Goal: Register for event/course

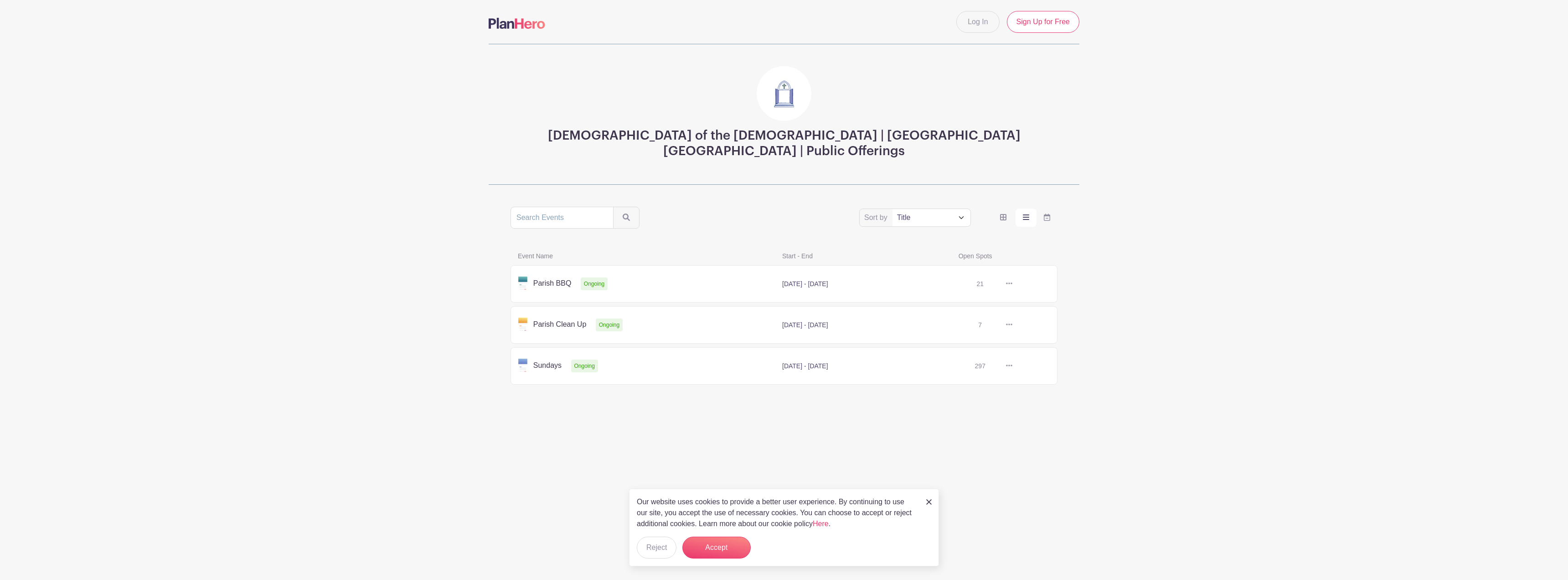
click at [1013, 366] on link at bounding box center [1013, 366] width 0 height 0
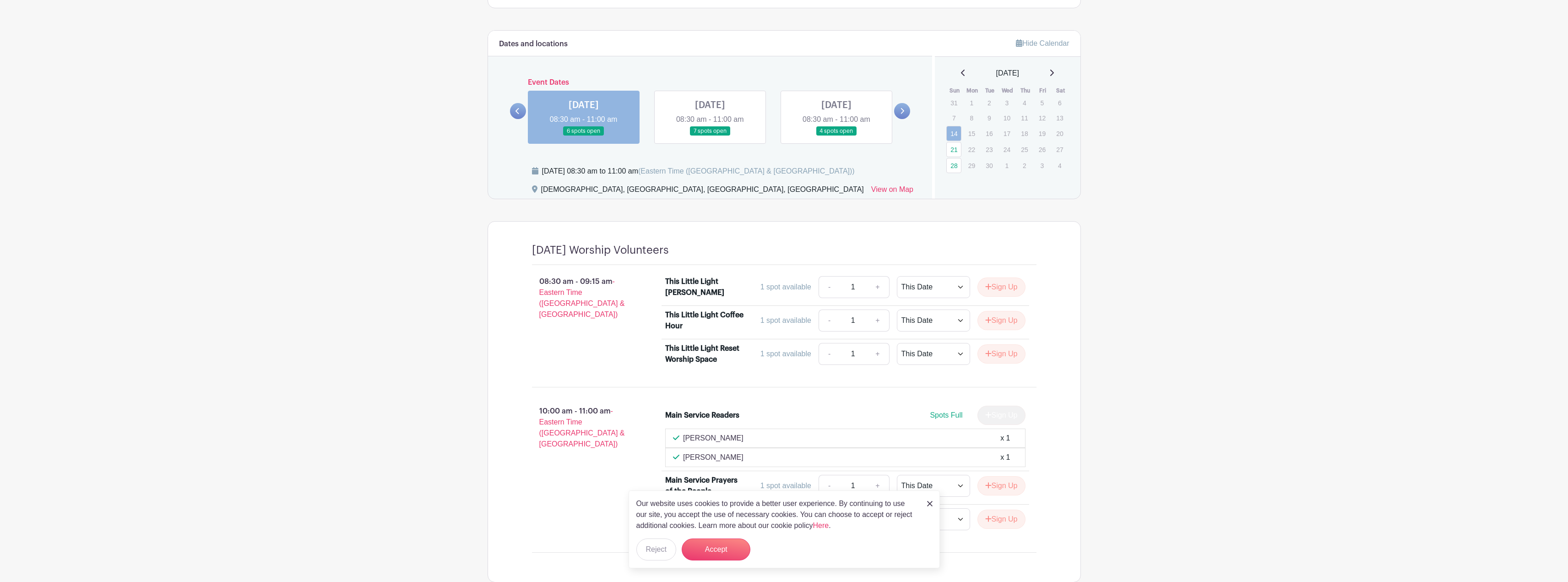
scroll to position [367, 0]
click at [545, 325] on div "08:30 am - 09:15 am - Eastern Time ([GEOGRAPHIC_DATA] & [GEOGRAPHIC_DATA])" at bounding box center [584, 321] width 134 height 100
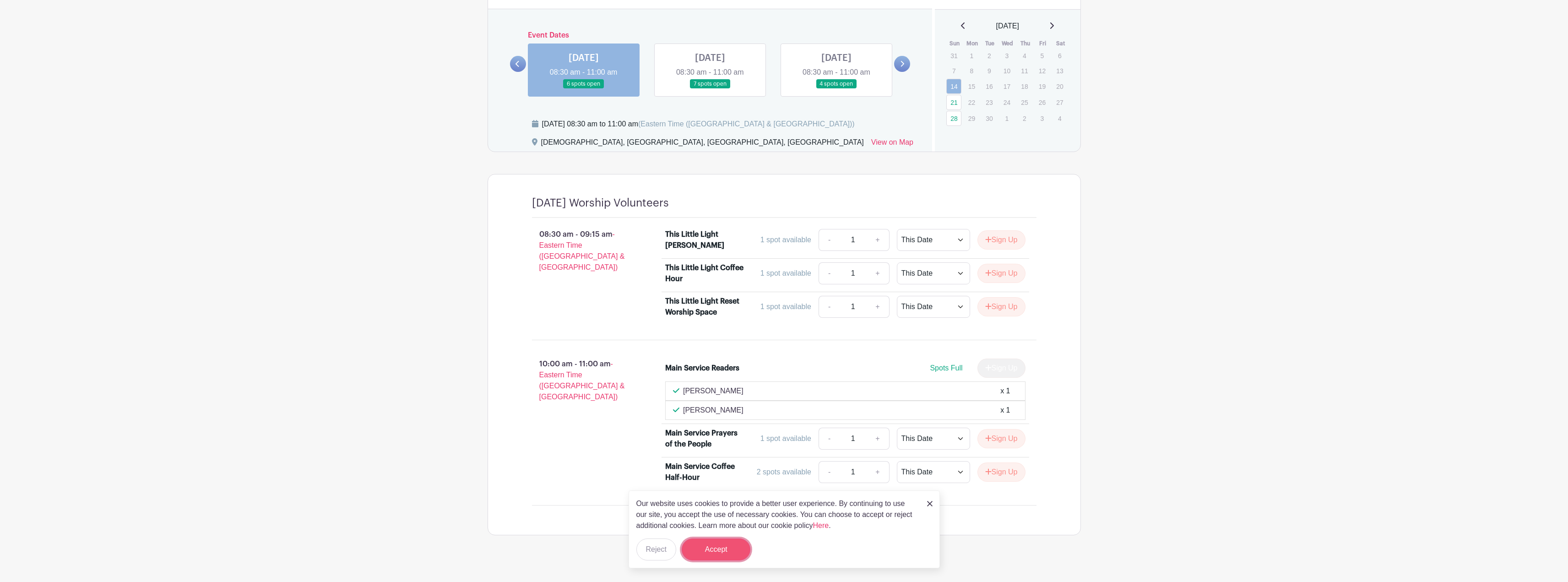
click at [731, 550] on button "Accept" at bounding box center [716, 549] width 69 height 22
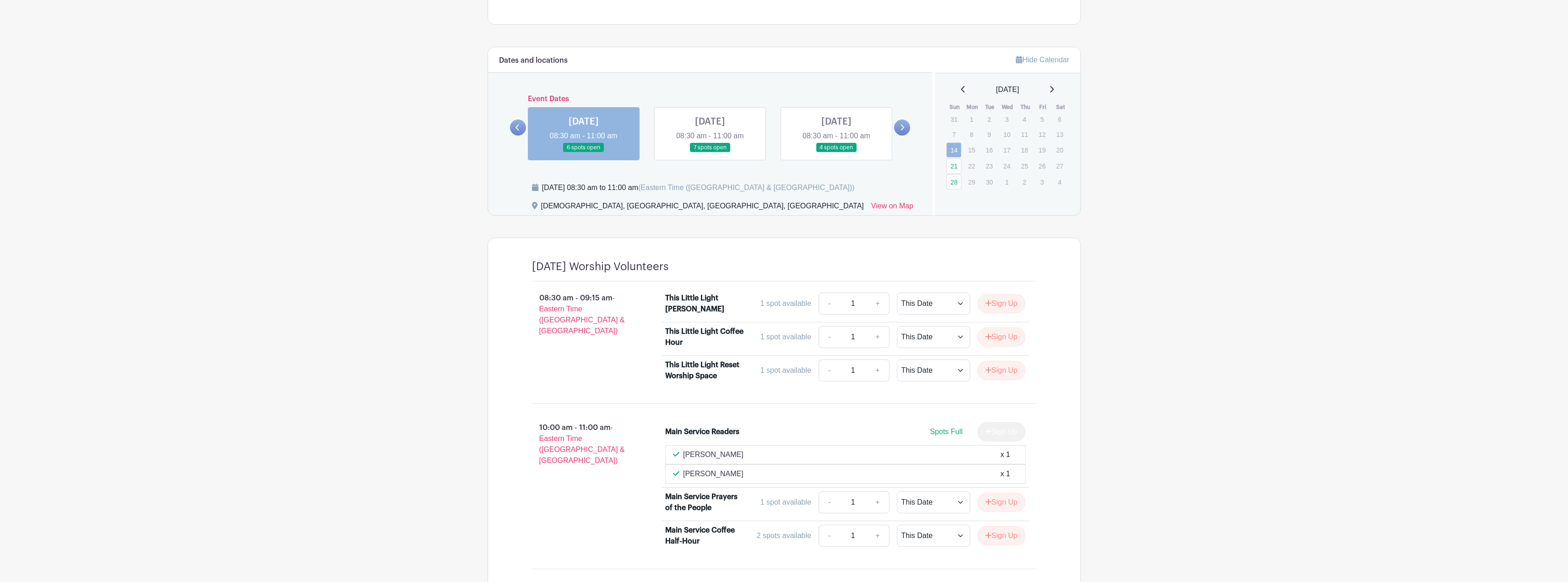
scroll to position [331, 0]
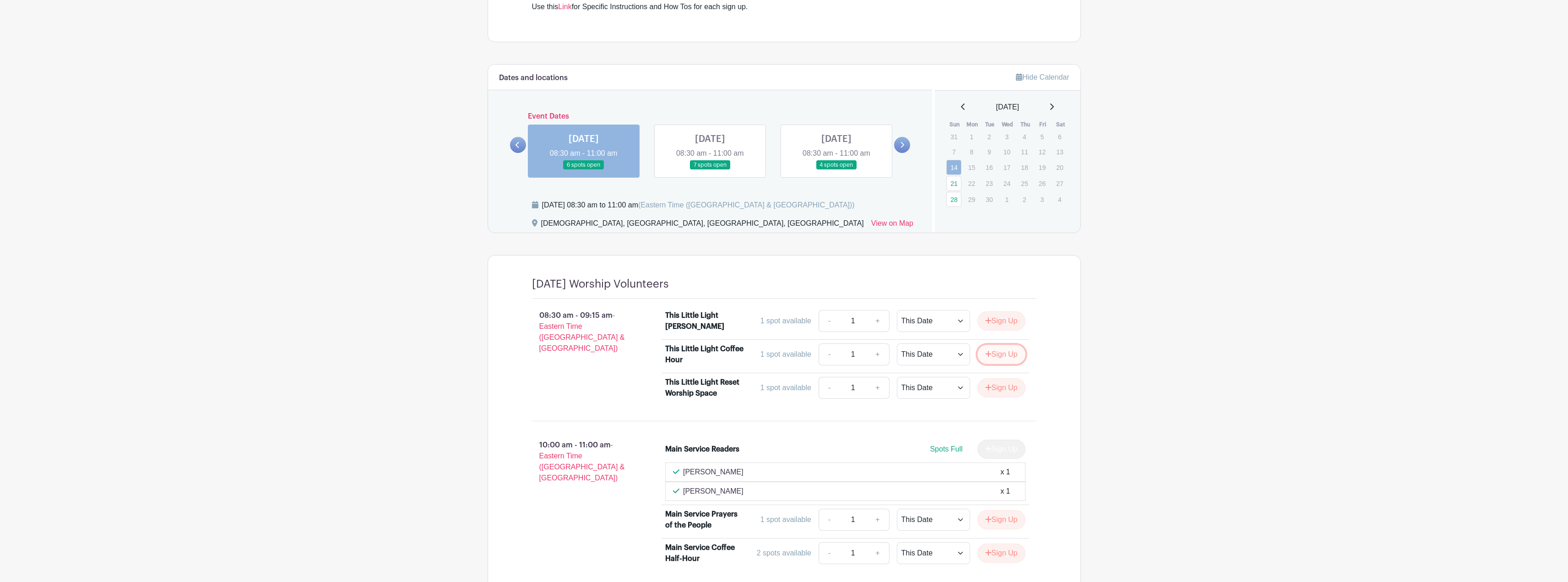
click at [993, 353] on button "Sign Up" at bounding box center [1001, 354] width 48 height 20
click at [1028, 553] on link "Review & Confirm Signups" at bounding box center [1027, 558] width 106 height 22
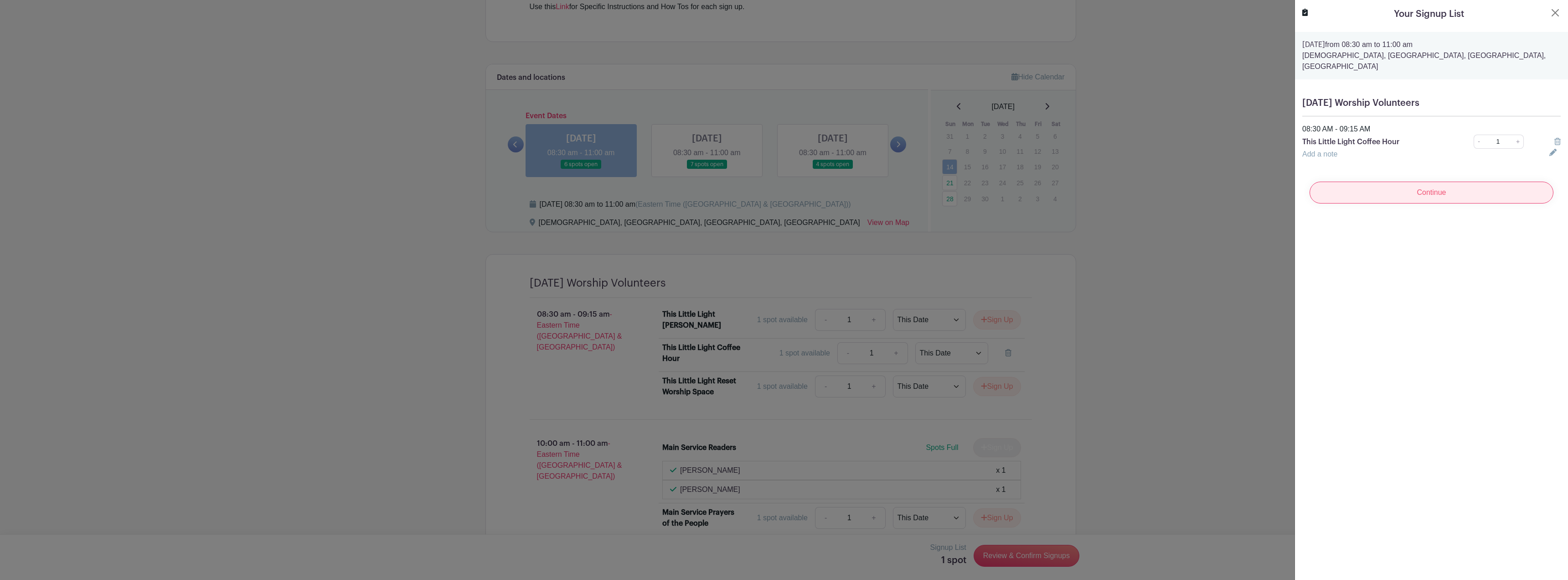
click at [1444, 183] on input "Continue" at bounding box center [1431, 192] width 244 height 22
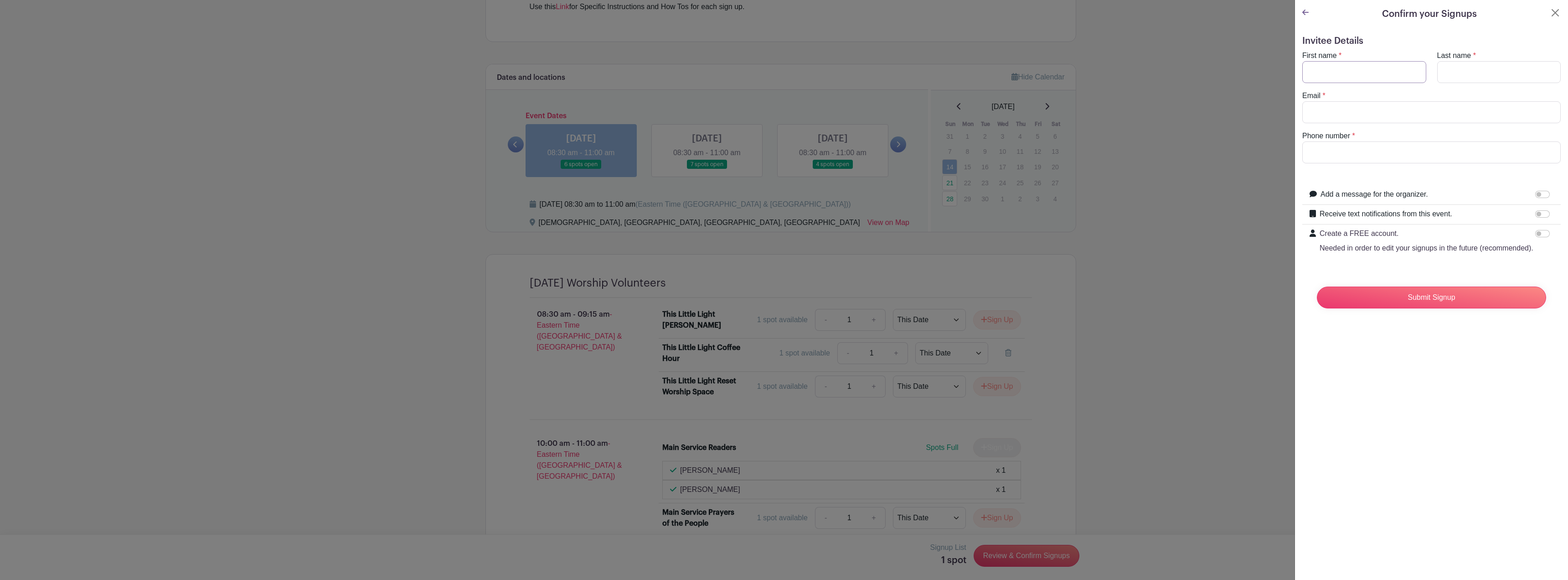
click at [1355, 68] on input "First name" at bounding box center [1364, 72] width 124 height 22
type input "[PERSON_NAME]"
type input "Guastafierro"
type input "[EMAIL_ADDRESS][DOMAIN_NAME]"
type input "6469384789"
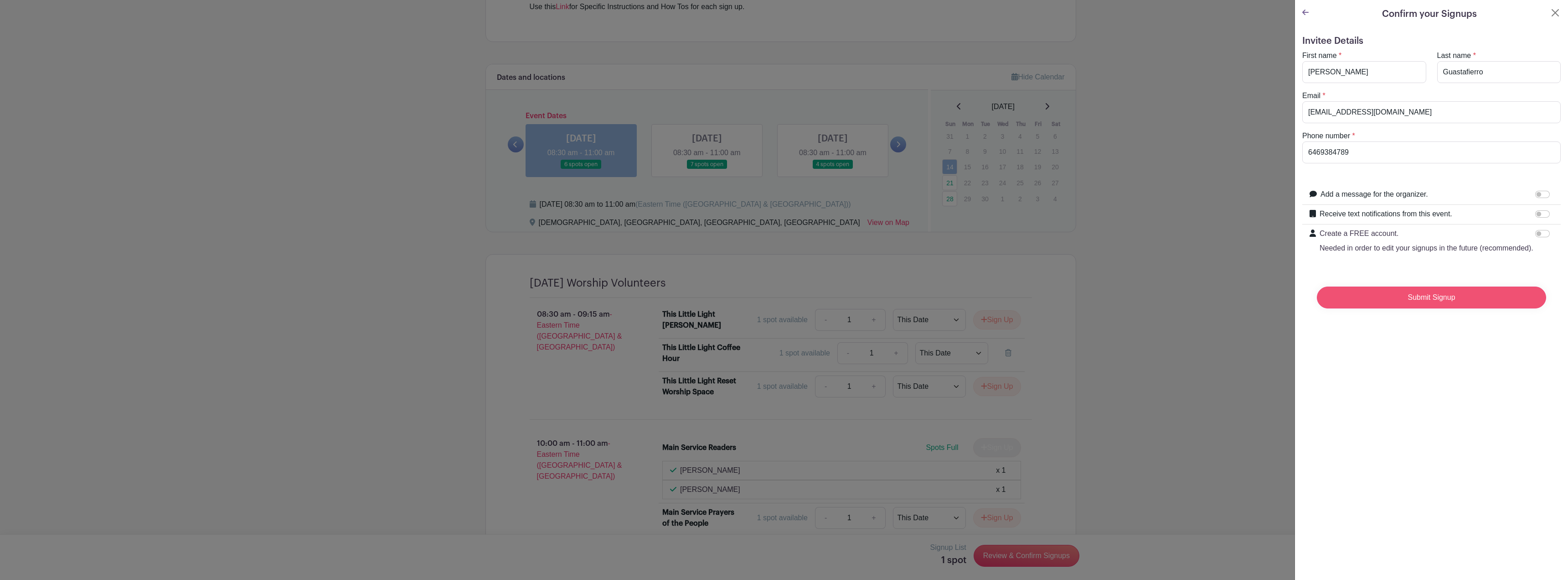
click at [1427, 306] on input "Submit Signup" at bounding box center [1431, 297] width 229 height 22
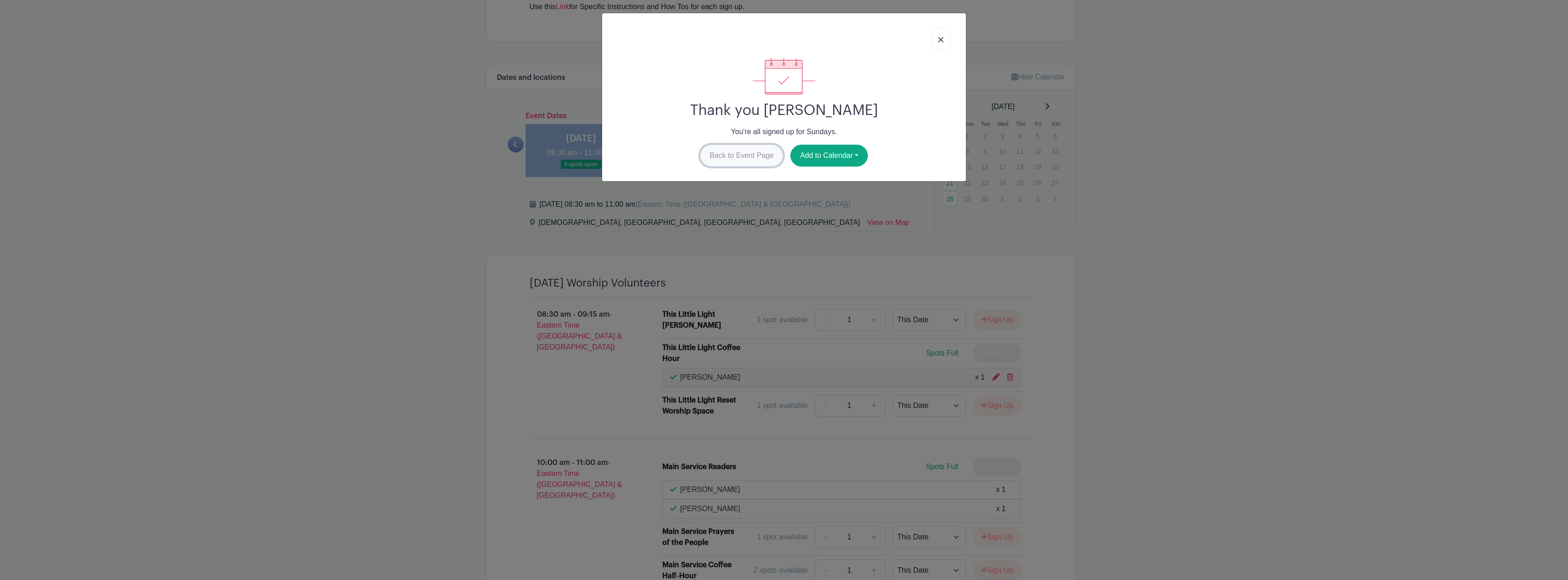
click at [726, 160] on link "Back to Event Page" at bounding box center [741, 155] width 84 height 22
